Goal: Task Accomplishment & Management: Complete application form

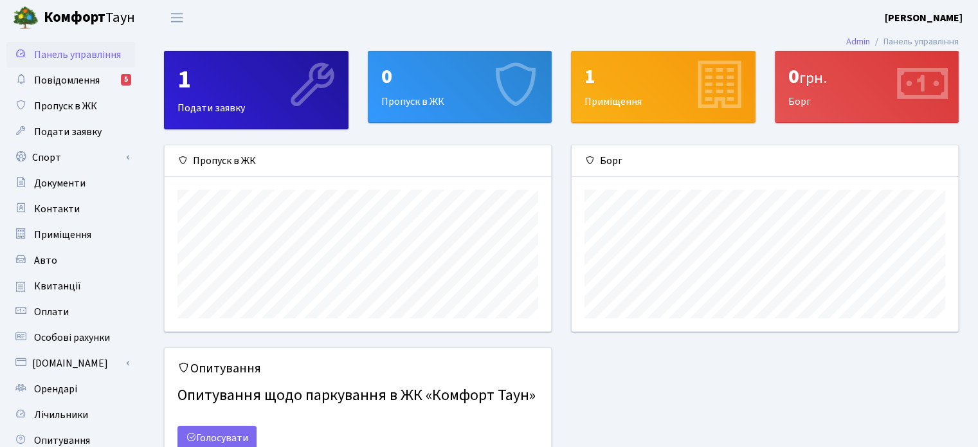
scroll to position [185, 386]
click at [62, 105] on span "Пропуск в ЖК" at bounding box center [65, 106] width 63 height 14
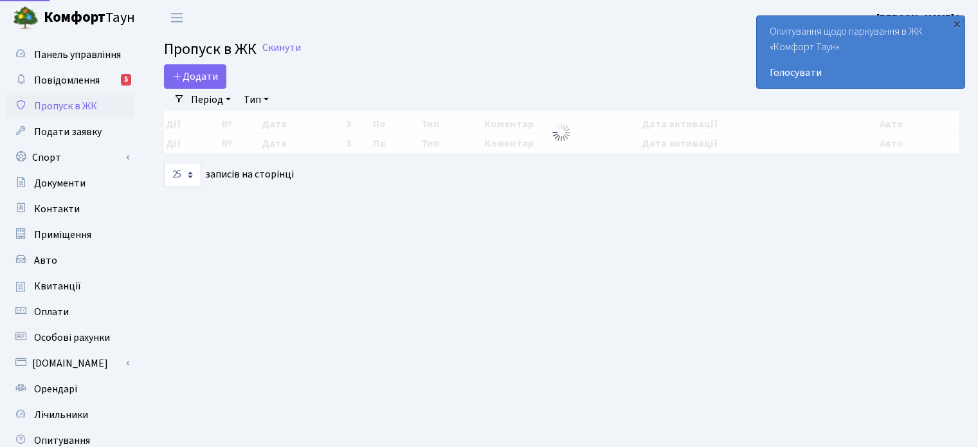
select select "25"
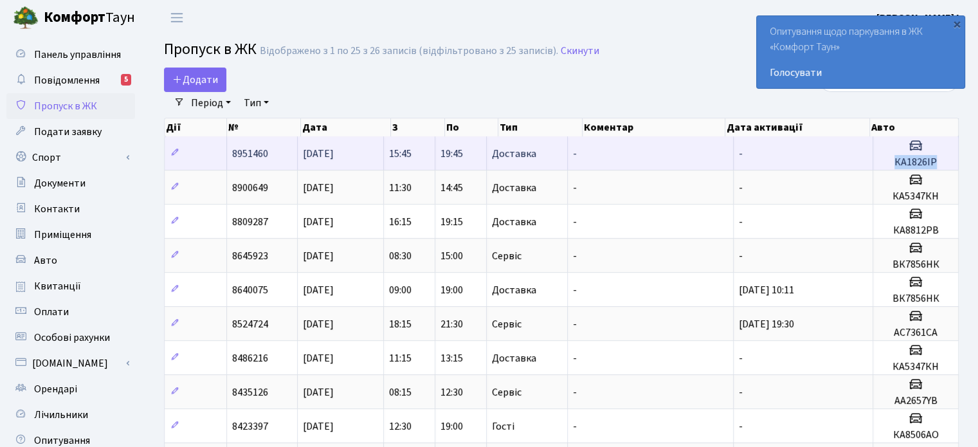
drag, startPoint x: 937, startPoint y: 159, endPoint x: 894, endPoint y: 165, distance: 44.2
click at [894, 165] on h5 "КА1826ІР" at bounding box center [915, 162] width 75 height 12
copy h5 "КА1826ІР"
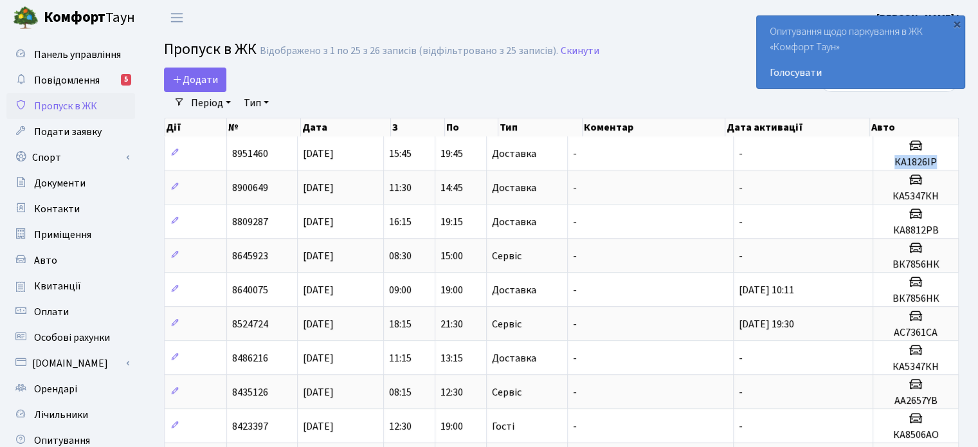
click at [68, 105] on span "Пропуск в ЖК" at bounding box center [65, 106] width 63 height 14
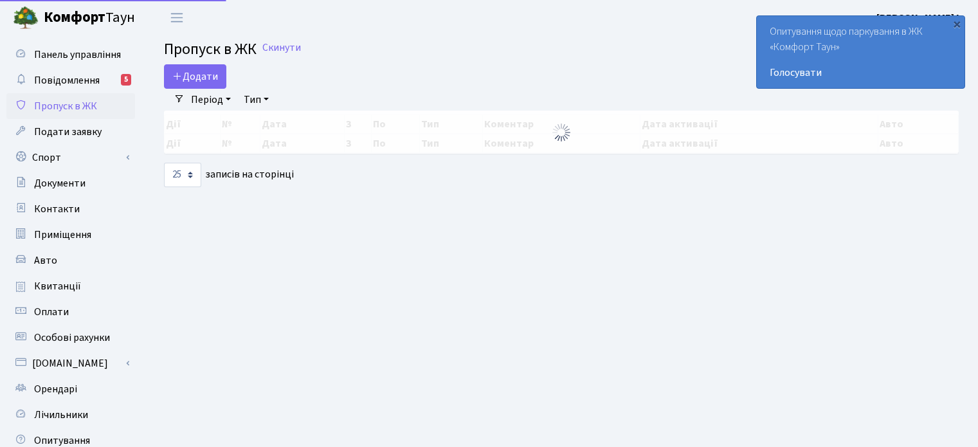
select select "25"
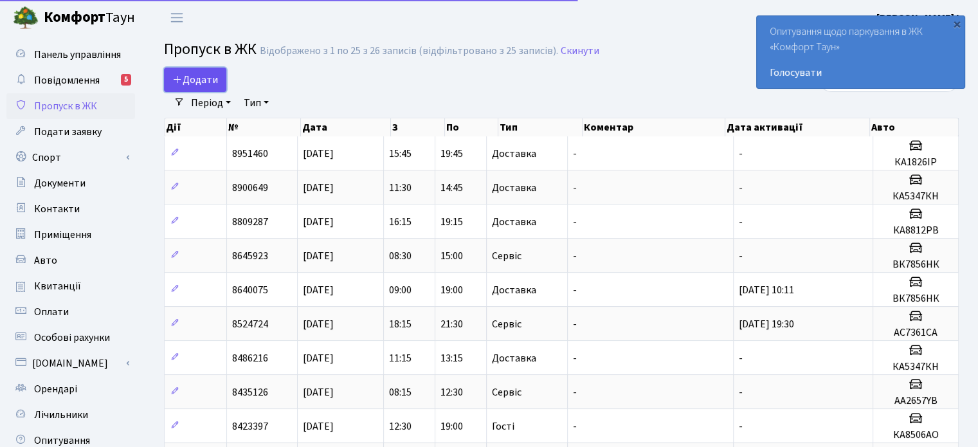
click at [197, 78] on span "Додати" at bounding box center [195, 80] width 46 height 14
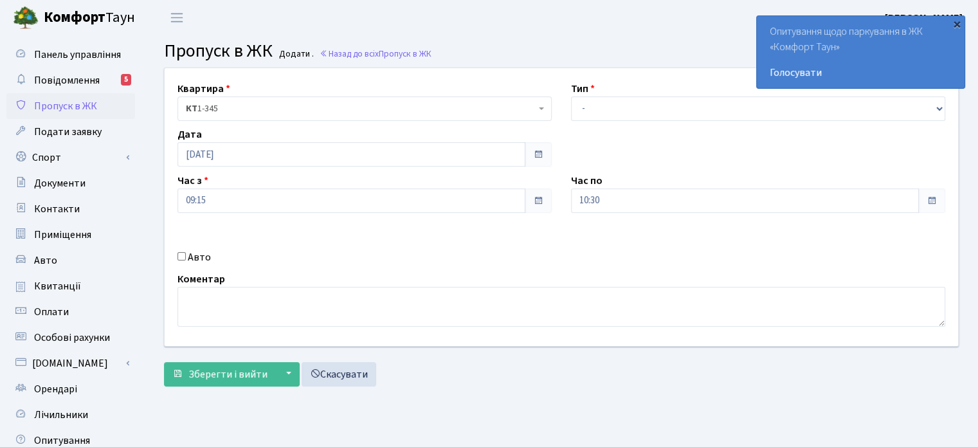
click at [955, 27] on div "×" at bounding box center [956, 23] width 13 height 13
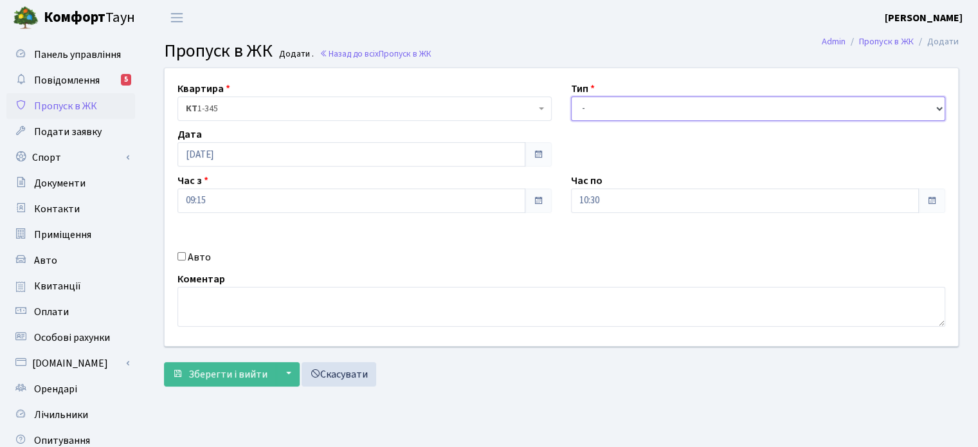
click at [625, 111] on select "- Доставка Таксі Гості Сервіс" at bounding box center [758, 108] width 374 height 24
select select "18"
click at [571, 96] on select "- Доставка Таксі Гості Сервіс" at bounding box center [758, 108] width 374 height 24
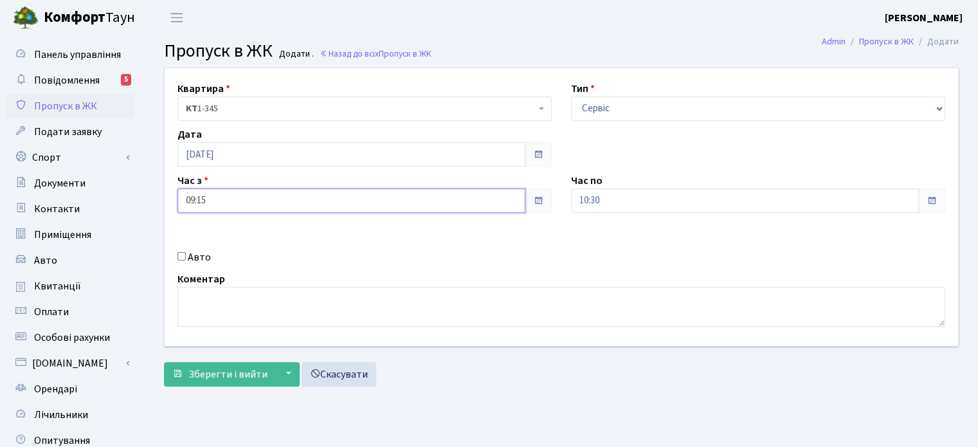
click at [223, 201] on input "09:15" at bounding box center [351, 200] width 348 height 24
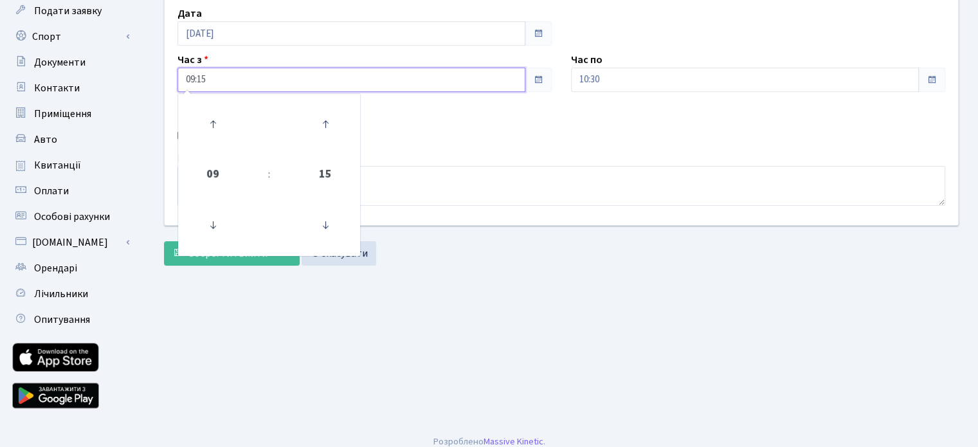
scroll to position [129, 0]
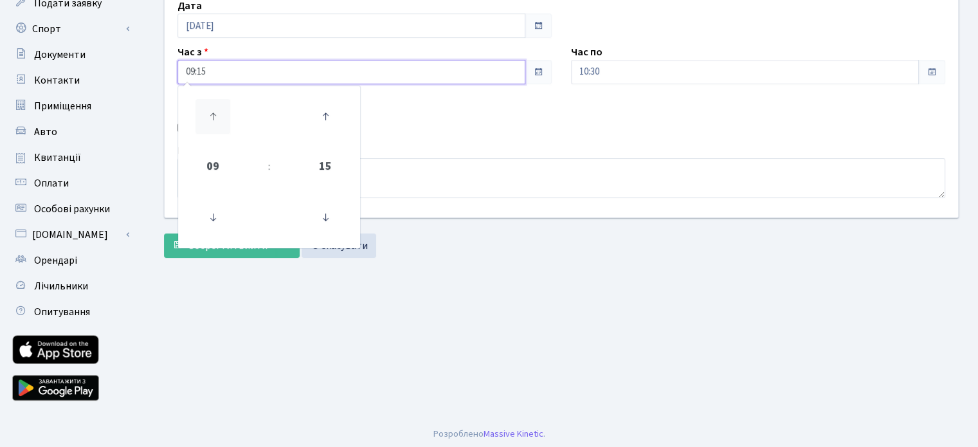
click at [211, 118] on icon at bounding box center [212, 116] width 35 height 35
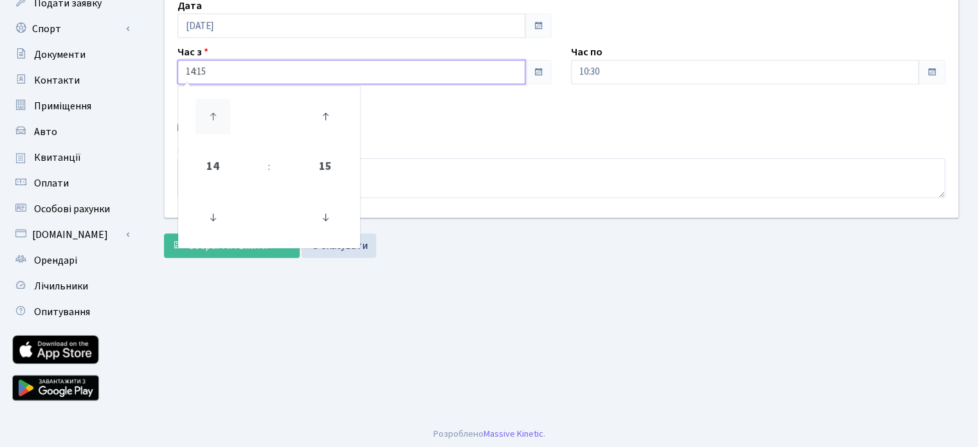
click at [211, 118] on icon at bounding box center [212, 116] width 35 height 35
click at [327, 219] on icon at bounding box center [325, 217] width 35 height 35
click at [326, 110] on icon at bounding box center [325, 116] width 35 height 35
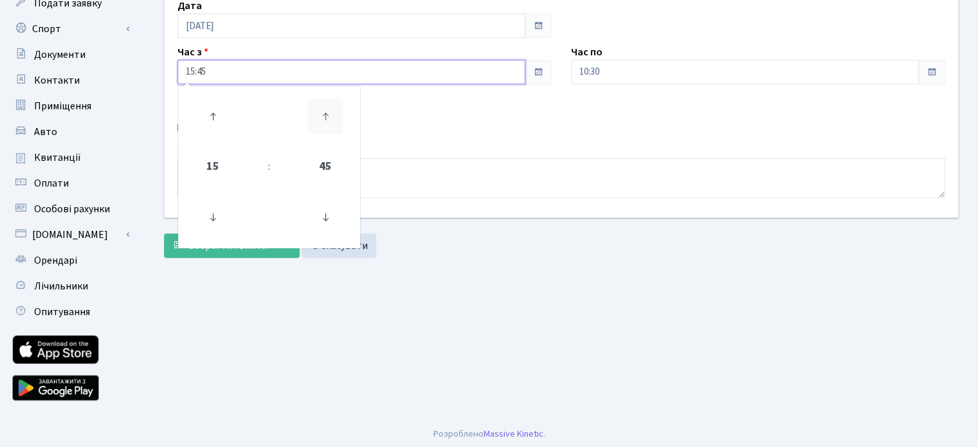
type input "16:00"
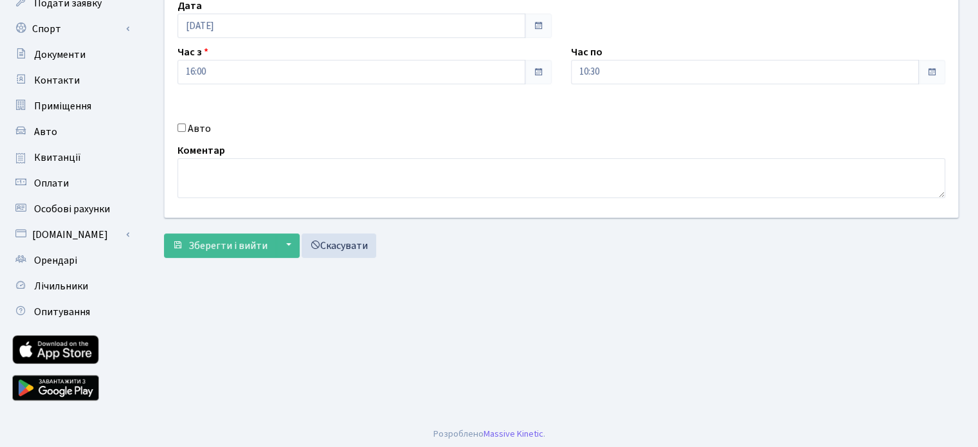
click at [656, 116] on div "Квартира <b>КТ</b>&nbsp;&nbsp;&nbsp;&nbsp;1-345 КТ 1-345 Тип - Доставка Таксі Г…" at bounding box center [561, 79] width 813 height 278
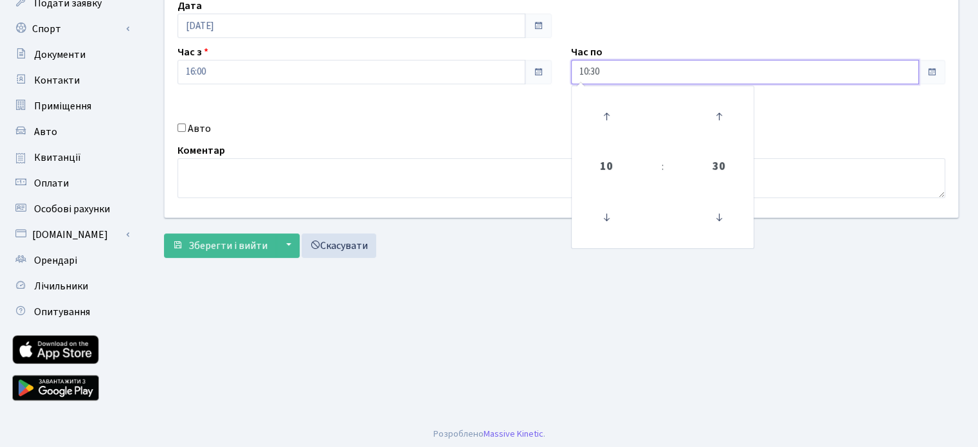
click at [899, 75] on input "10:30" at bounding box center [745, 72] width 348 height 24
click at [604, 110] on icon at bounding box center [606, 116] width 35 height 35
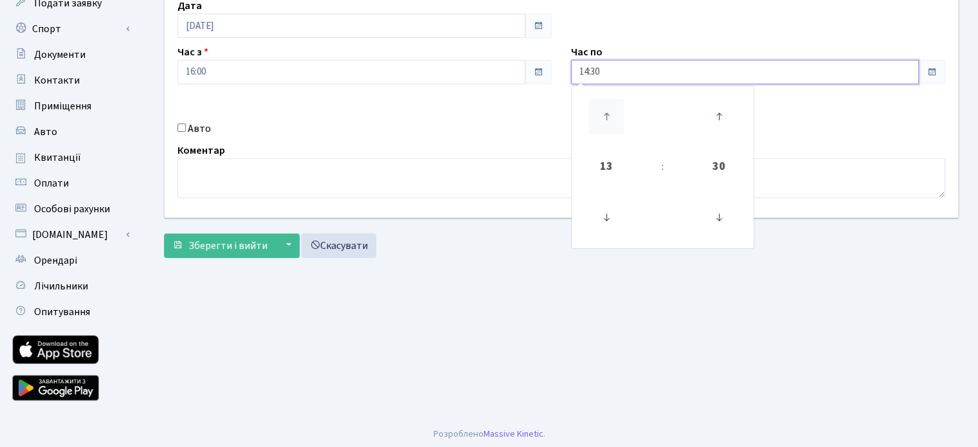
click at [604, 110] on icon at bounding box center [606, 116] width 35 height 35
type input "18:30"
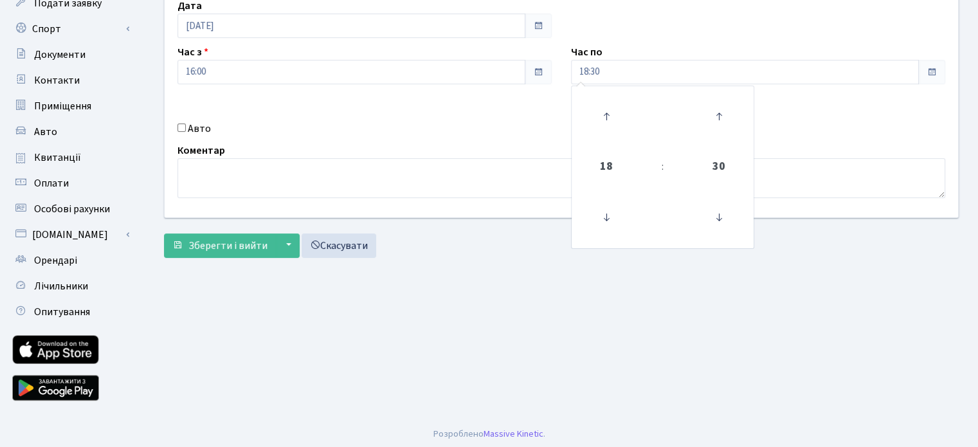
click at [872, 135] on div "Квартира <b>КТ</b>&nbsp;&nbsp;&nbsp;&nbsp;1-345 КТ 1-345 Тип - Доставка Таксі Г…" at bounding box center [561, 79] width 813 height 278
click at [180, 127] on input "Авто" at bounding box center [181, 127] width 8 height 8
checkbox input "true"
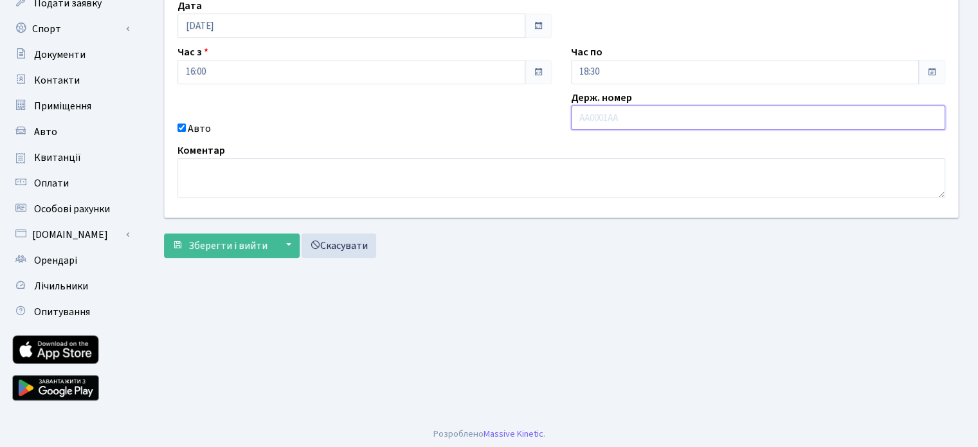
click at [604, 118] on input "text" at bounding box center [758, 117] width 374 height 24
paste input "КА1826ІР"
type input "КА1826ІР"
click at [411, 121] on div "Авто" at bounding box center [364, 128] width 393 height 15
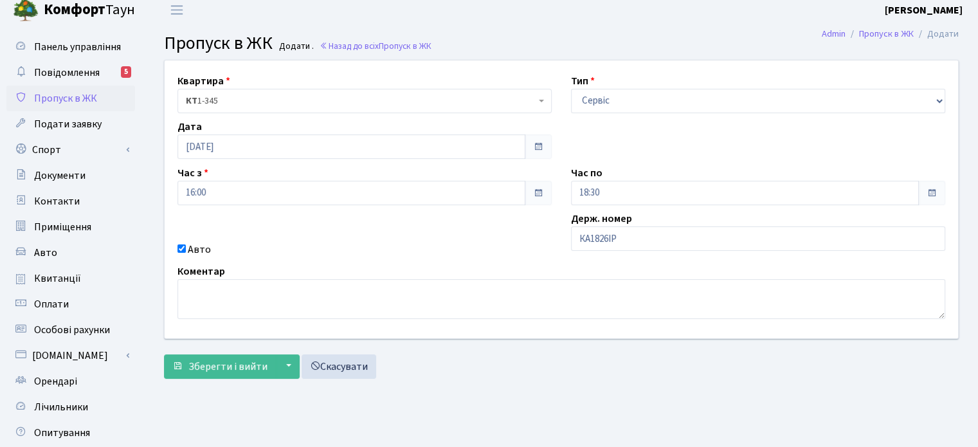
scroll to position [0, 0]
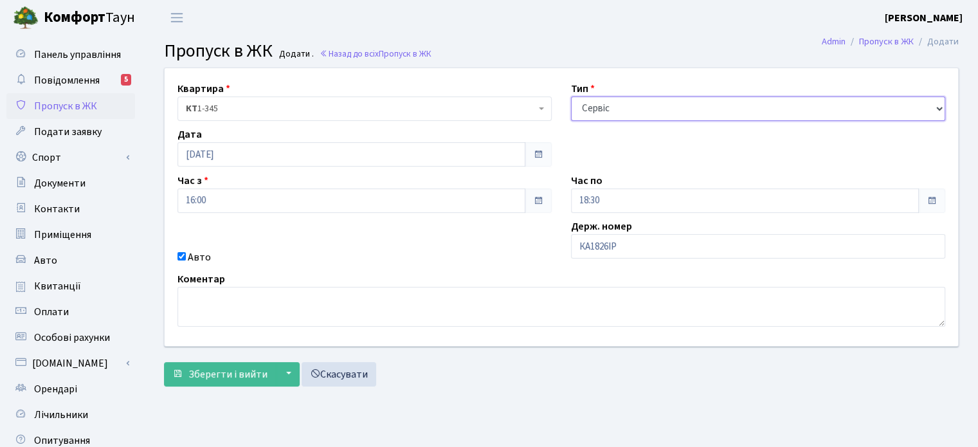
click at [844, 109] on select "- Доставка Таксі Гості Сервіс" at bounding box center [758, 108] width 374 height 24
select select "1"
click at [571, 96] on select "- Доставка Таксі Гості Сервіс" at bounding box center [758, 108] width 374 height 24
click at [707, 154] on div "Квартира <b>КТ</b>&nbsp;&nbsp;&nbsp;&nbsp;1-345 КТ 1-345 Тип - Доставка Таксі Г…" at bounding box center [561, 207] width 813 height 278
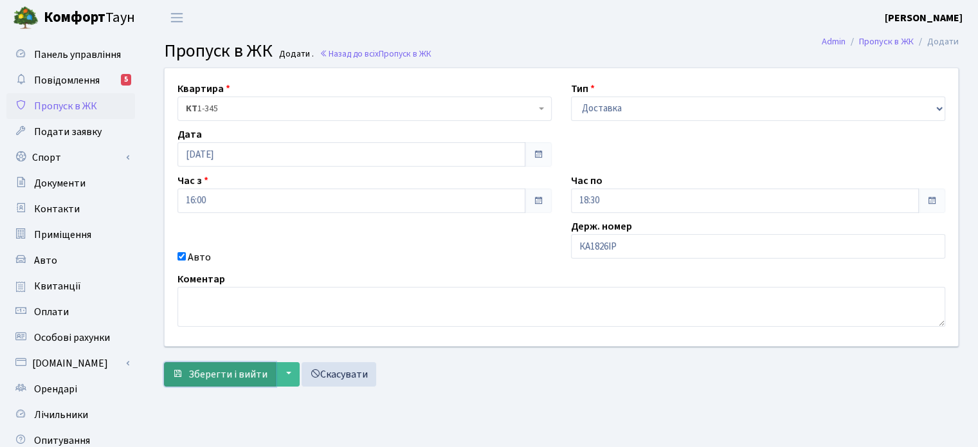
click at [206, 370] on span "Зберегти і вийти" at bounding box center [227, 374] width 79 height 14
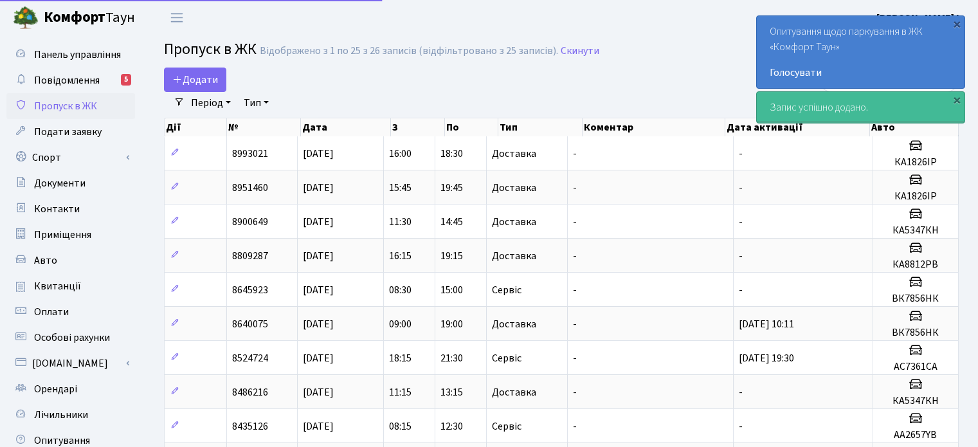
select select "25"
click at [957, 97] on div "×" at bounding box center [956, 99] width 13 height 13
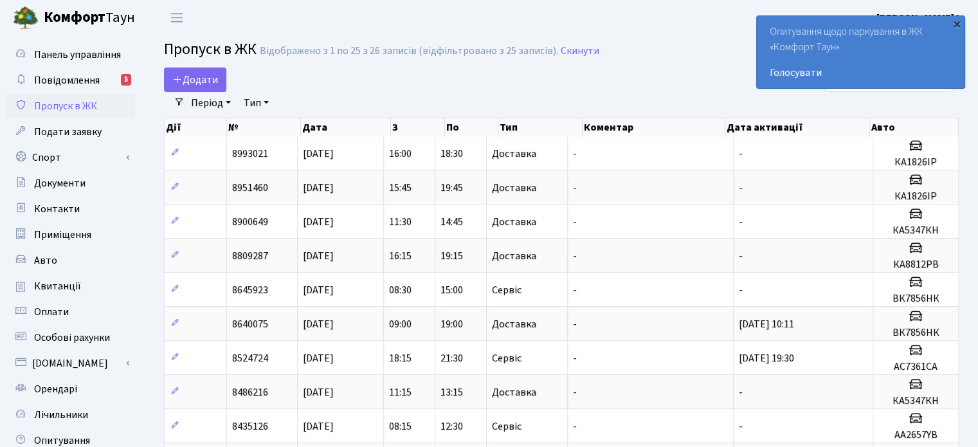
click at [956, 23] on div "×" at bounding box center [956, 23] width 13 height 13
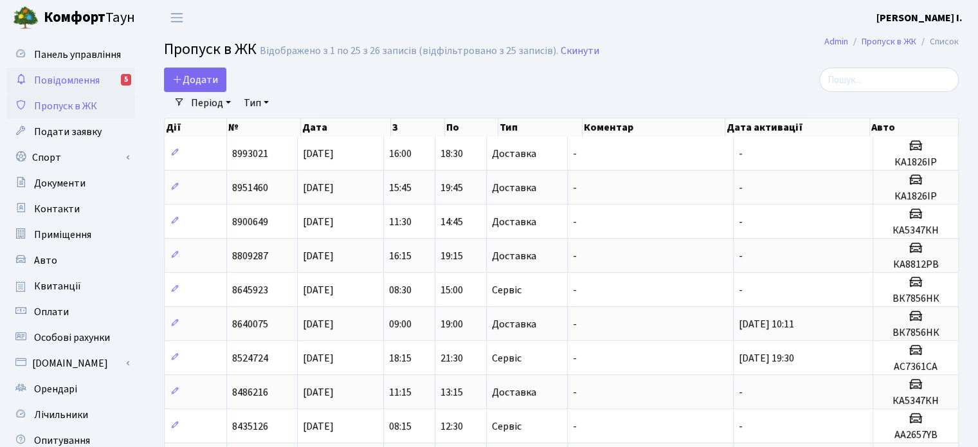
click at [78, 78] on span "Повідомлення" at bounding box center [67, 80] width 66 height 14
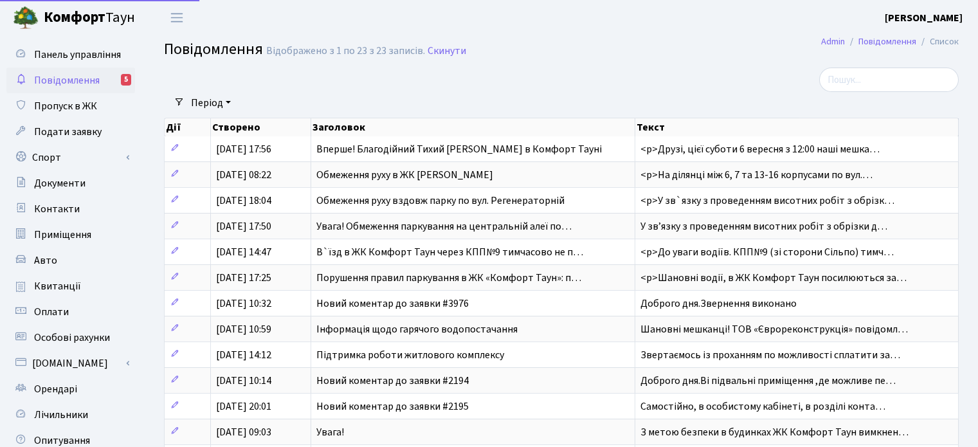
select select "25"
click at [70, 77] on span "Повідомлення" at bounding box center [67, 80] width 66 height 14
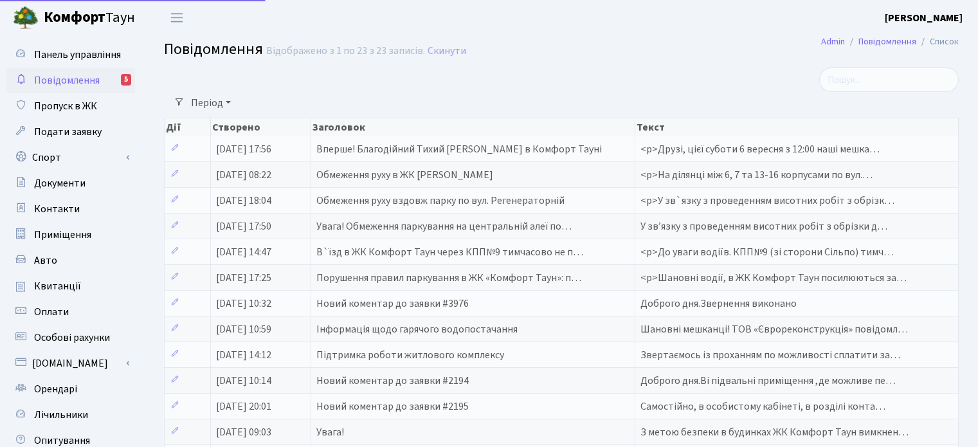
select select "25"
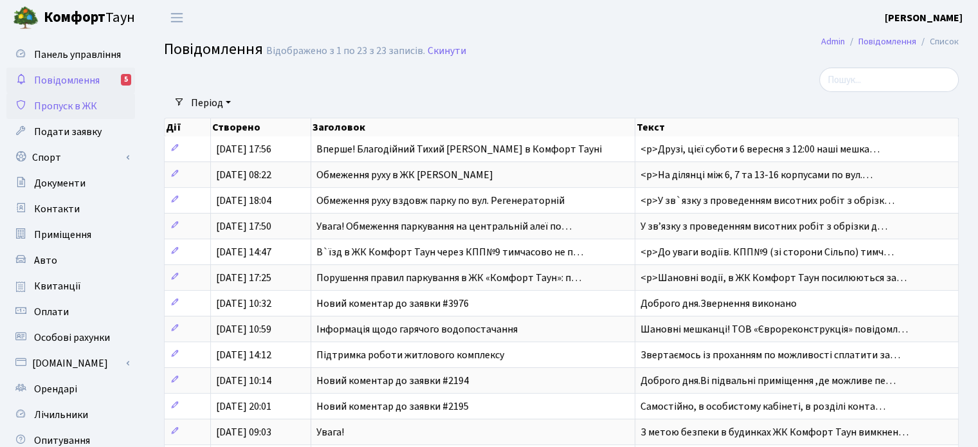
click at [69, 102] on span "Пропуск в ЖК" at bounding box center [65, 106] width 63 height 14
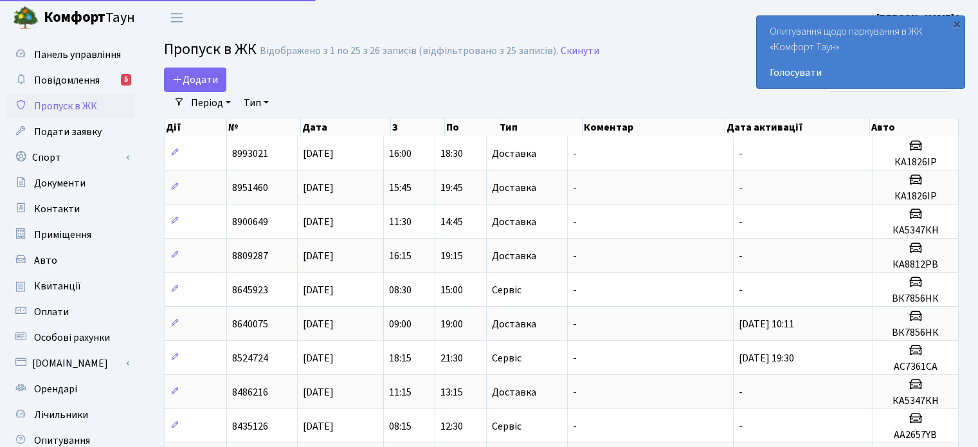
select select "25"
click at [956, 23] on div "×" at bounding box center [956, 23] width 13 height 13
